Goal: Book appointment/travel/reservation

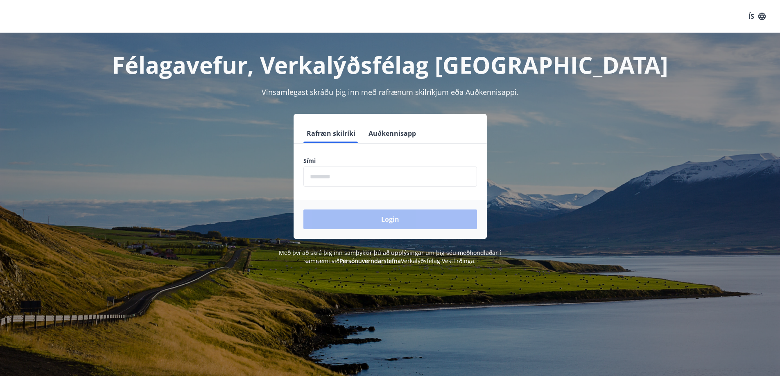
click at [344, 181] on input "phone" at bounding box center [390, 177] width 174 height 20
click at [351, 220] on div "Login" at bounding box center [390, 219] width 193 height 39
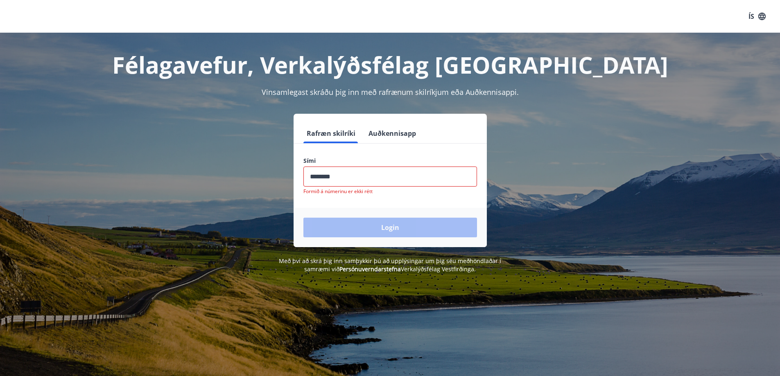
drag, startPoint x: 349, startPoint y: 179, endPoint x: 260, endPoint y: 176, distance: 88.5
click at [260, 176] on div "Rafræn skilríki Auðkennisapp Sími ​ Formið á númerinu er ekki rétt Login" at bounding box center [390, 181] width 570 height 134
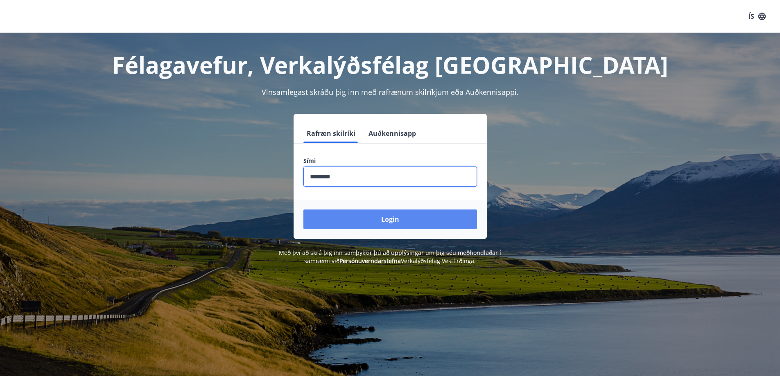
type input "********"
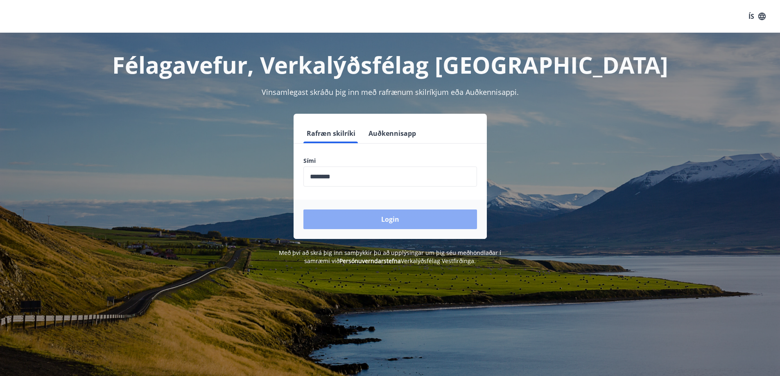
click at [339, 224] on button "Login" at bounding box center [390, 220] width 174 height 20
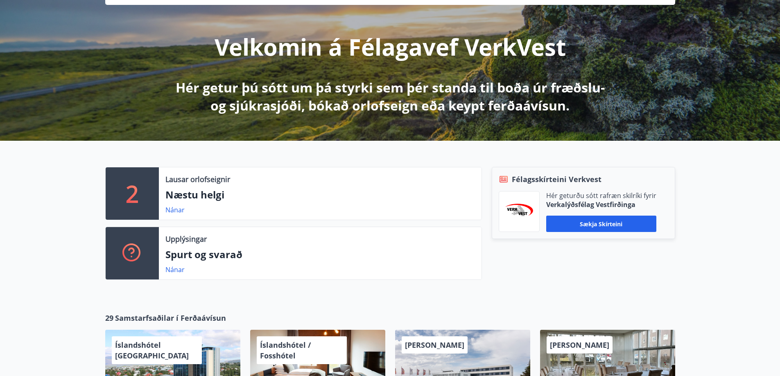
scroll to position [82, 0]
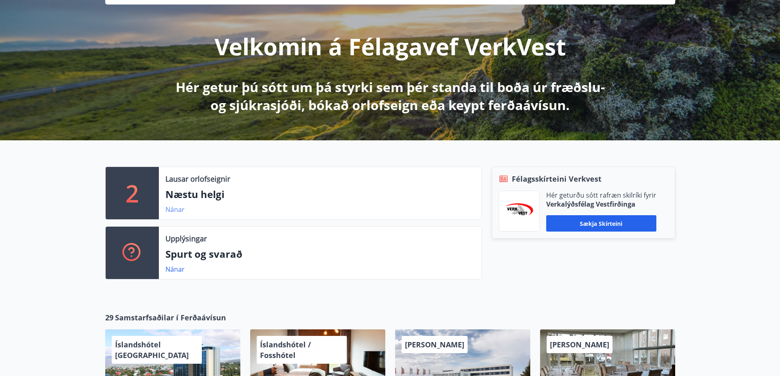
click at [174, 208] on link "Nánar" at bounding box center [174, 209] width 19 height 9
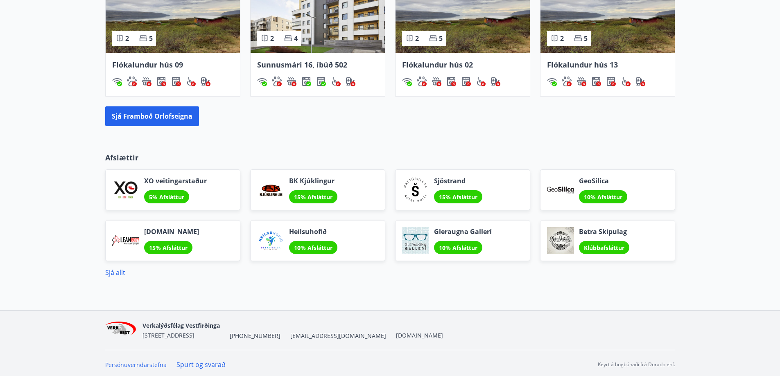
scroll to position [614, 0]
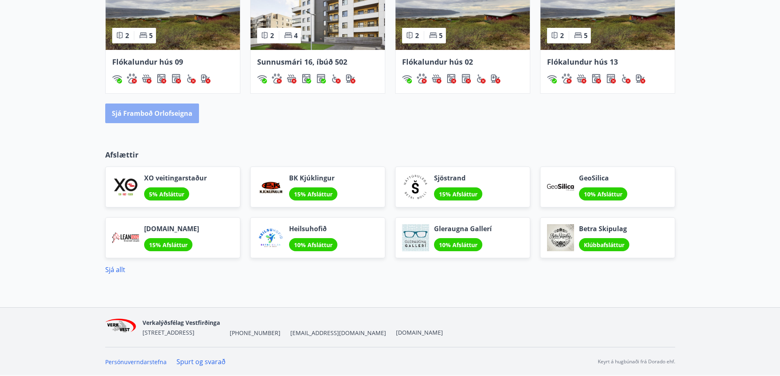
click at [188, 114] on button "Sjá framboð orlofseigna" at bounding box center [152, 114] width 94 height 20
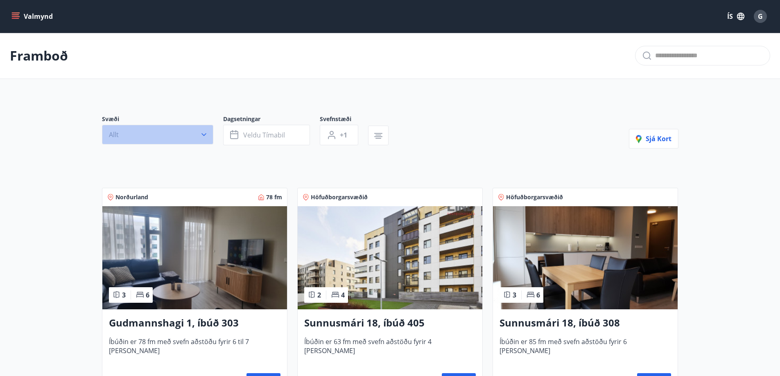
click at [203, 133] on icon "button" at bounding box center [204, 135] width 8 height 8
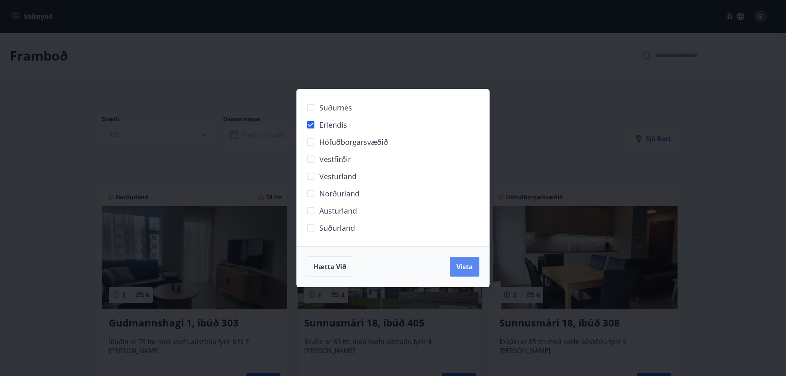
click at [465, 264] on span "Vista" at bounding box center [465, 267] width 16 height 9
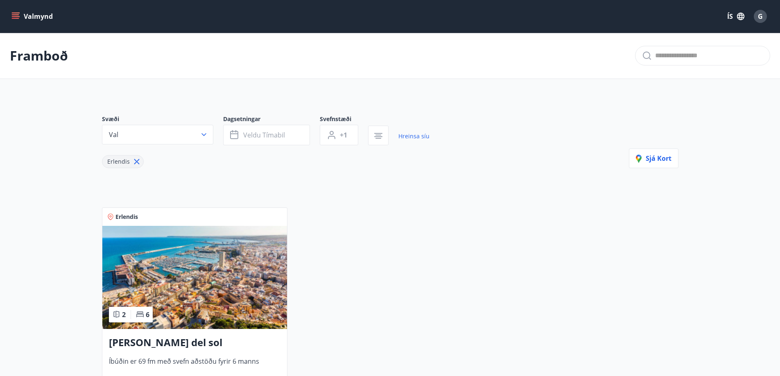
click at [223, 294] on img at bounding box center [194, 277] width 185 height 103
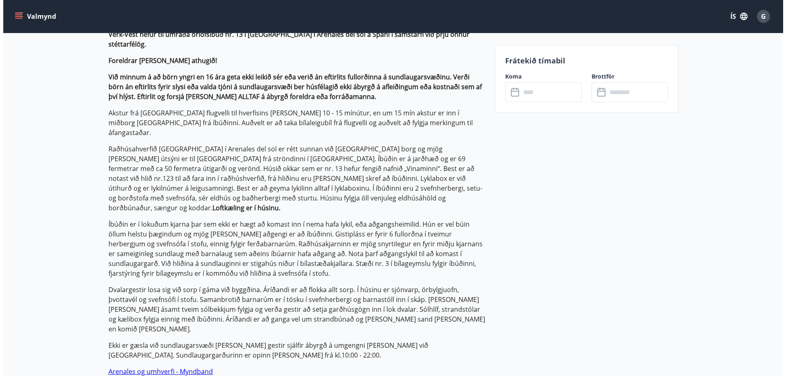
scroll to position [121, 0]
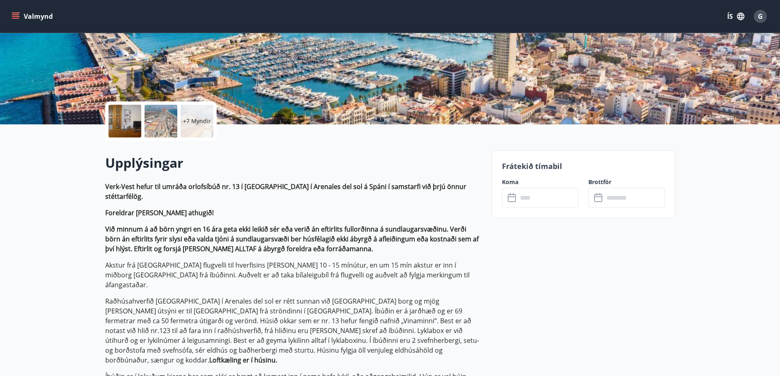
click at [525, 201] on input "text" at bounding box center [548, 198] width 61 height 20
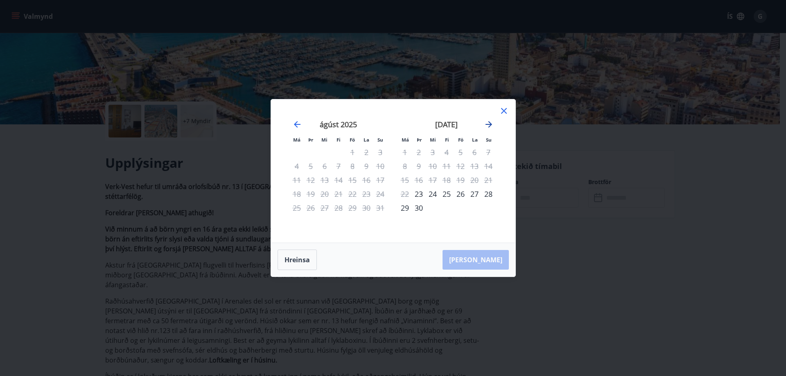
click at [493, 127] on icon "Move forward to switch to the next month." at bounding box center [489, 125] width 10 height 10
click at [418, 194] on div "23" at bounding box center [419, 194] width 14 height 14
click at [418, 206] on div "30" at bounding box center [419, 208] width 14 height 14
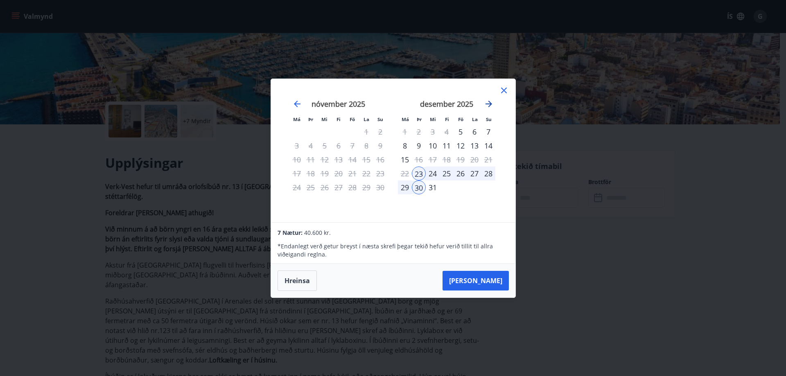
click at [489, 102] on icon "Move forward to switch to the next month." at bounding box center [489, 104] width 10 height 10
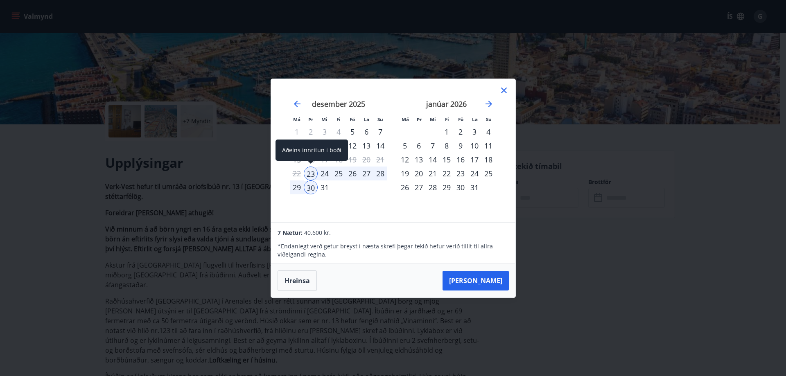
click at [310, 174] on div "23" at bounding box center [311, 174] width 14 height 14
click at [471, 131] on div "3" at bounding box center [475, 132] width 14 height 14
